Goal: Task Accomplishment & Management: Manage account settings

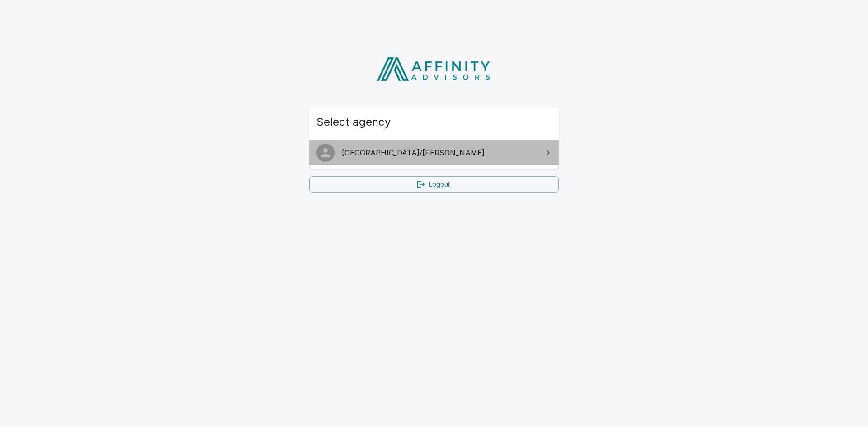
click at [376, 159] on link "[GEOGRAPHIC_DATA]/[PERSON_NAME]" at bounding box center [434, 152] width 250 height 25
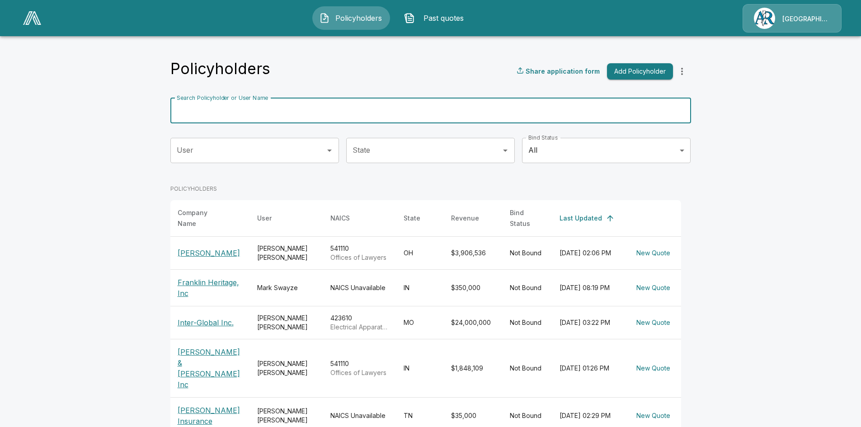
click at [297, 104] on input "Search Policyholder or User Name" at bounding box center [425, 110] width 511 height 25
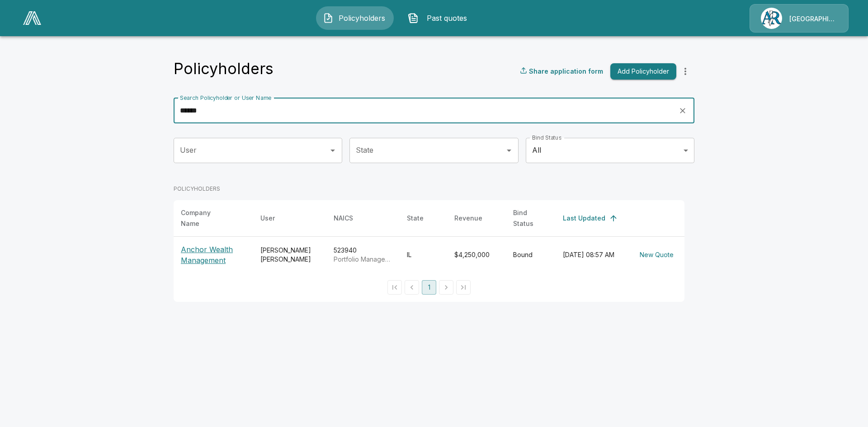
type input "******"
click at [198, 255] on p "Anchor Wealth Management" at bounding box center [213, 255] width 65 height 22
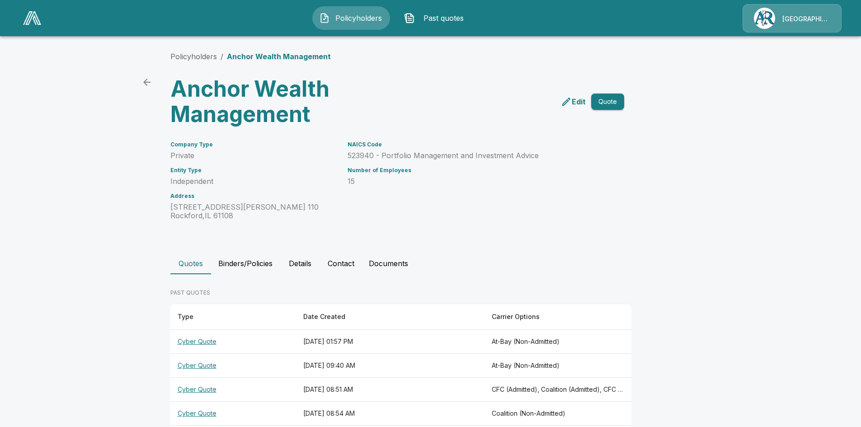
scroll to position [39, 0]
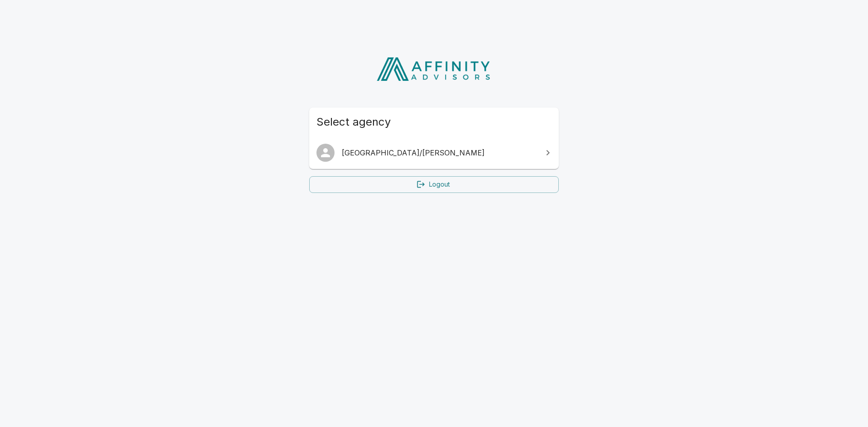
click at [386, 152] on span "[GEOGRAPHIC_DATA]/[PERSON_NAME]" at bounding box center [439, 152] width 195 height 11
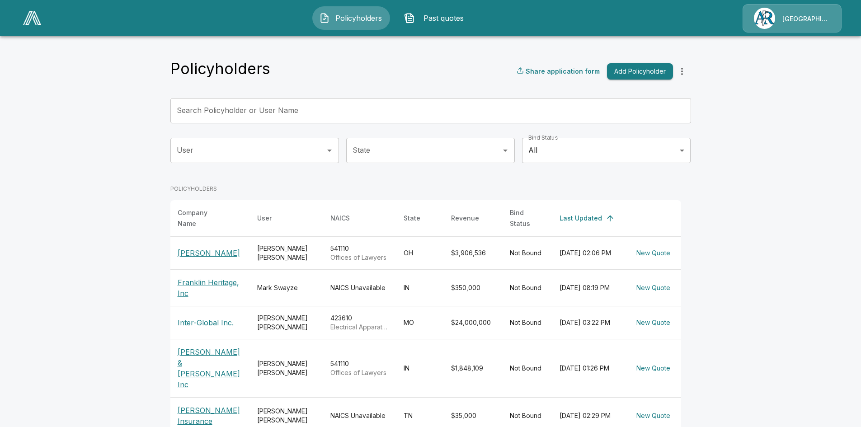
click at [766, 15] on img at bounding box center [764, 18] width 21 height 21
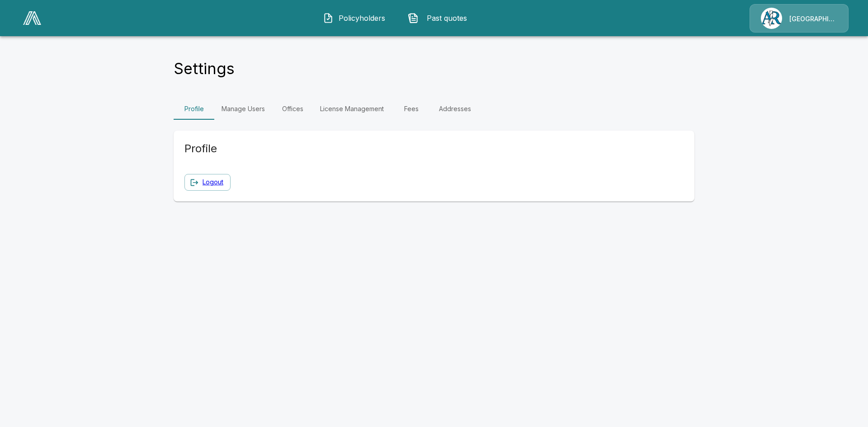
click at [242, 110] on link "Manage Users" at bounding box center [243, 109] width 58 height 22
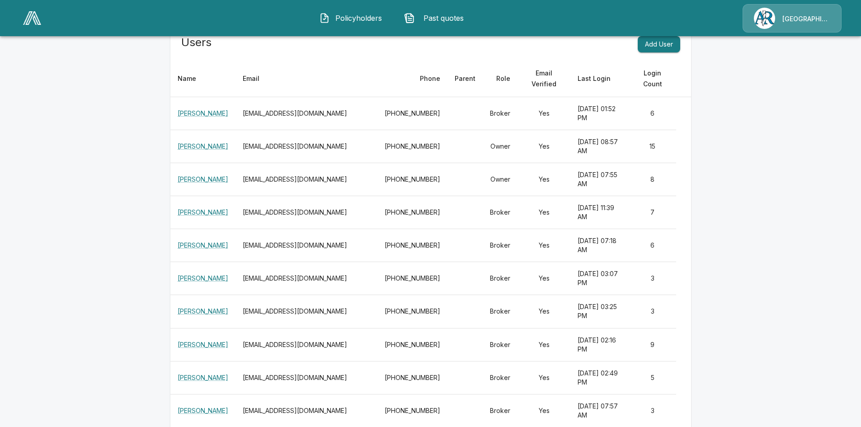
scroll to position [90, 0]
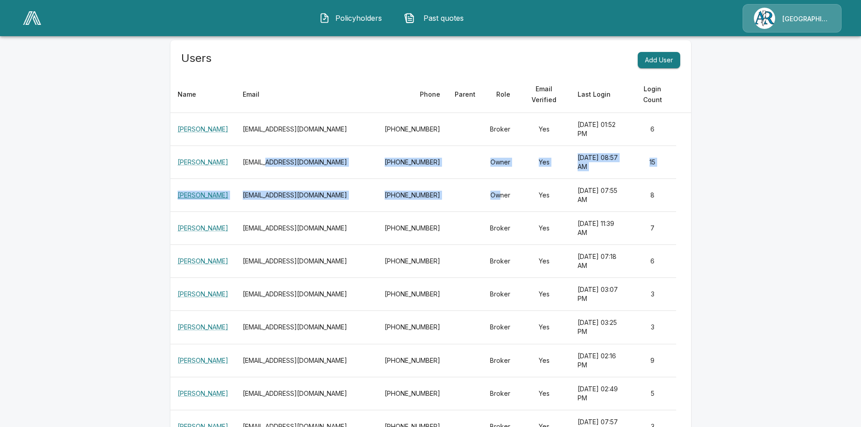
drag, startPoint x: 281, startPoint y: 164, endPoint x: 470, endPoint y: 179, distance: 189.6
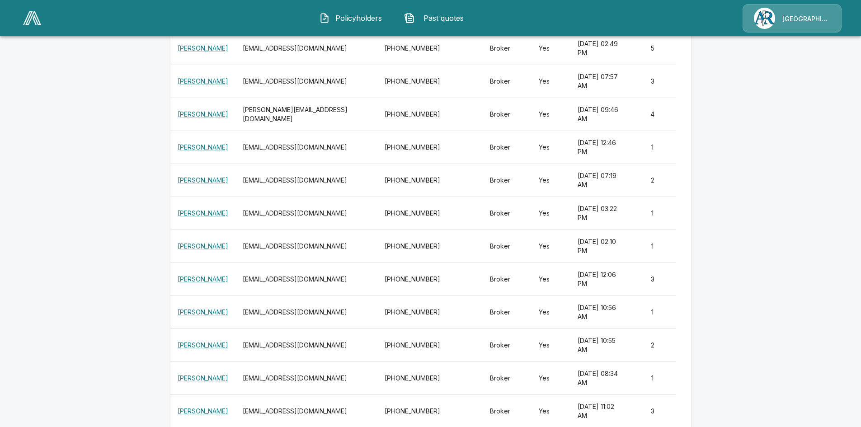
scroll to position [452, 0]
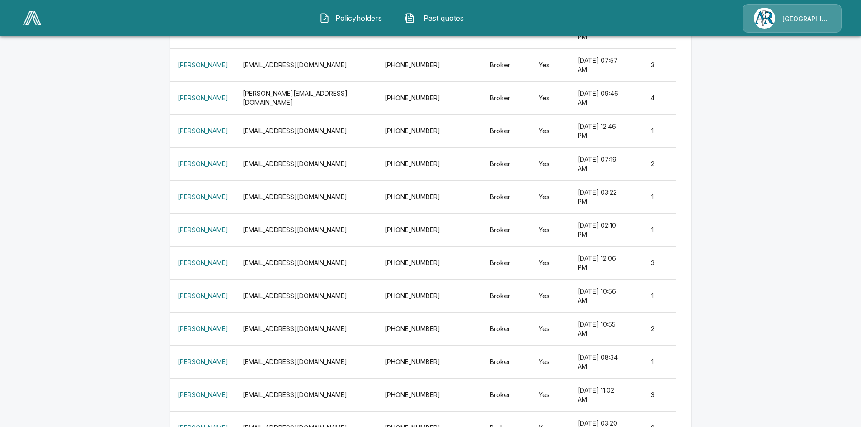
click at [574, 279] on td "July 11, 2025 at 10:56 AM" at bounding box center [599, 295] width 58 height 33
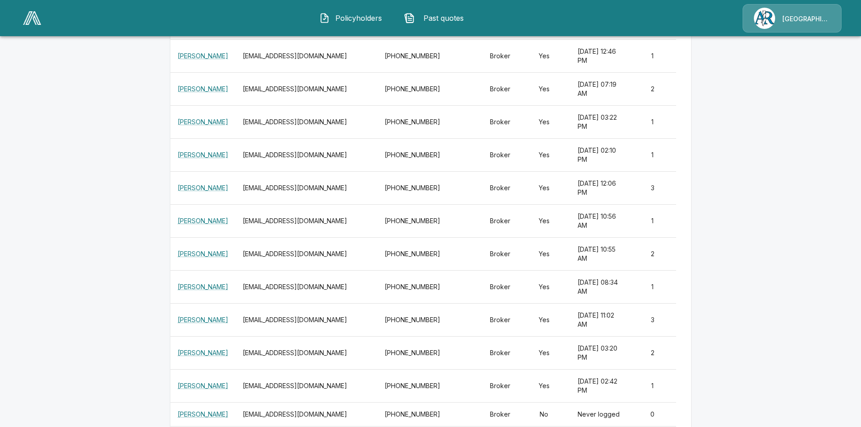
scroll to position [531, 0]
